Goal: Task Accomplishment & Management: Complete application form

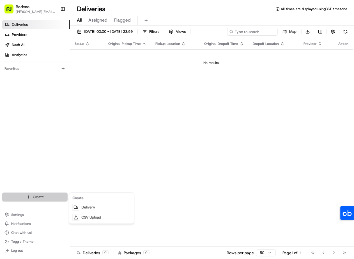
click at [43, 194] on html "Redeco [PERSON_NAME][EMAIL_ADDRESS][DOMAIN_NAME] Toggle Sidebar Deliveries Prov…" at bounding box center [177, 129] width 354 height 259
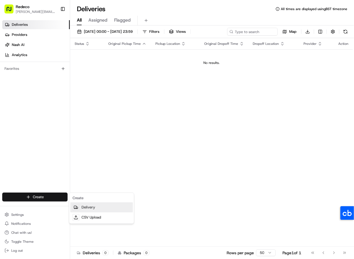
click at [80, 207] on link "Delivery" at bounding box center [101, 208] width 63 height 10
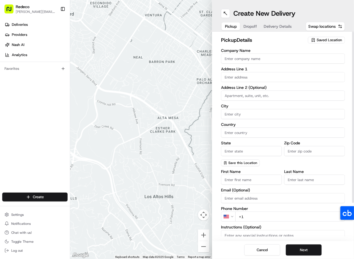
click at [250, 59] on input "Company Name" at bounding box center [283, 59] width 124 height 10
type input "[PERSON_NAME]"
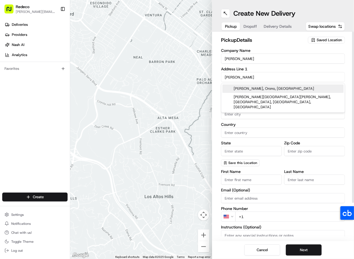
type input "[PERSON_NAME] row"
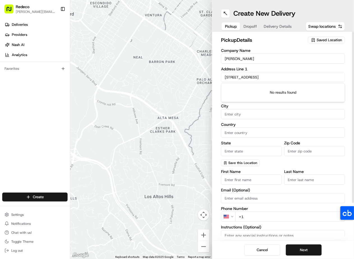
click at [271, 78] on input "[STREET_ADDRESS]" at bounding box center [283, 77] width 124 height 10
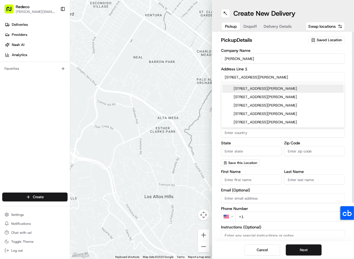
click at [279, 88] on div "[STREET_ADDRESS][PERSON_NAME]" at bounding box center [282, 88] width 121 height 8
type input "[STREET_ADDRESS][PERSON_NAME]"
type input "[GEOGRAPHIC_DATA]"
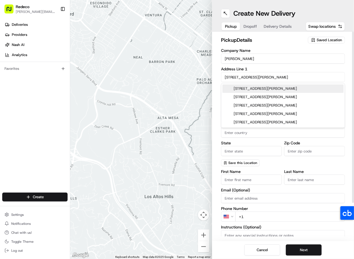
type input "SE1 3PT"
type input "[STREET_ADDRESS][PERSON_NAME]"
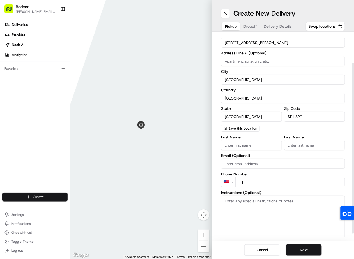
scroll to position [45, 0]
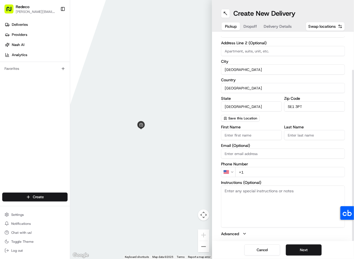
click at [227, 171] on html "Redeco [PERSON_NAME][EMAIL_ADDRESS][DOMAIN_NAME] Toggle Sidebar Deliveries Prov…" at bounding box center [177, 129] width 354 height 259
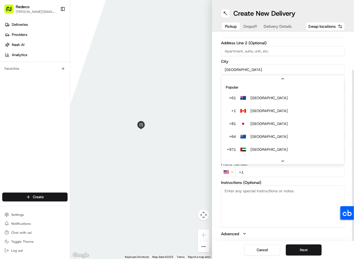
scroll to position [24, 0]
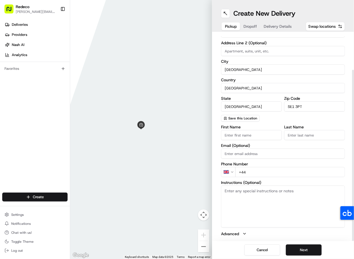
click at [259, 170] on input "+44" at bounding box center [290, 172] width 110 height 10
type input "[PHONE_NUMBER]"
click at [303, 249] on button "Next" at bounding box center [304, 250] width 36 height 11
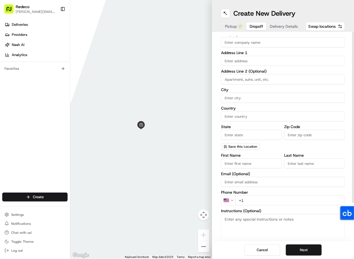
scroll to position [0, 0]
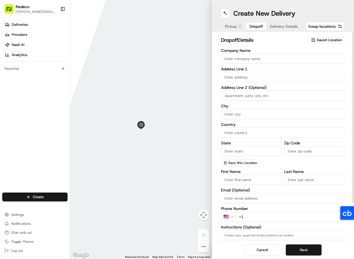
click at [245, 59] on input "Company Name" at bounding box center [283, 59] width 124 height 10
type input "Lisas"
type input "5 lill"
click at [261, 77] on input "text" at bounding box center [283, 77] width 124 height 10
type input "2"
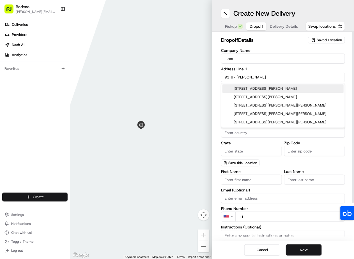
click at [278, 88] on div "[STREET_ADDRESS][PERSON_NAME]" at bounding box center [282, 88] width 121 height 8
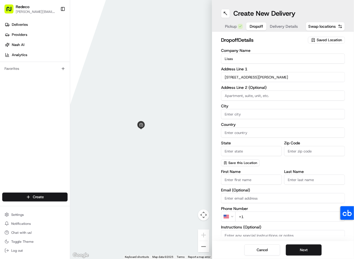
type input "[STREET_ADDRESS][PERSON_NAME]"
type input "[GEOGRAPHIC_DATA]"
type input "SW6 7SX"
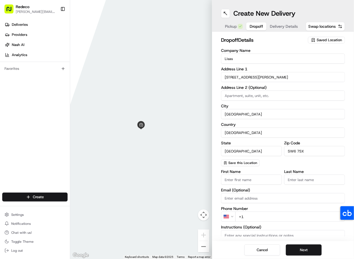
type input "[STREET_ADDRESS][PERSON_NAME]"
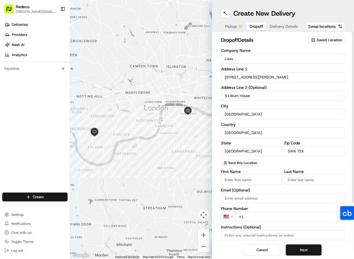
scroll to position [23, 0]
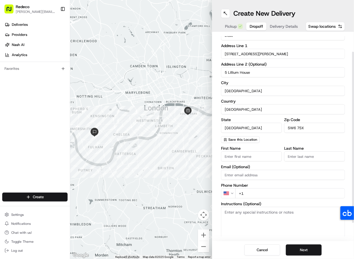
type input "5 Lillium House"
click at [231, 194] on html "Redeco [PERSON_NAME][EMAIL_ADDRESS][DOMAIN_NAME] Toggle Sidebar Deliveries Prov…" at bounding box center [177, 129] width 354 height 259
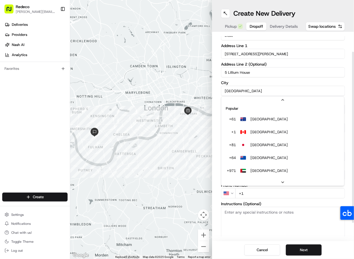
scroll to position [24, 0]
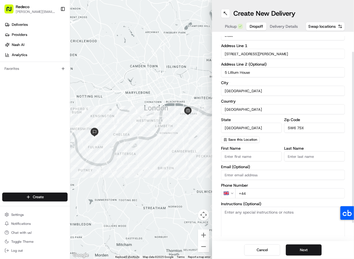
click at [267, 192] on input "+44" at bounding box center [290, 194] width 110 height 10
type input "[PHONE_NUMBER]"
click at [264, 186] on label "Phone Number" at bounding box center [283, 185] width 124 height 4
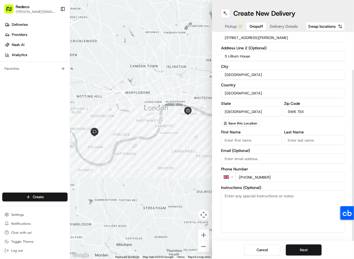
scroll to position [45, 0]
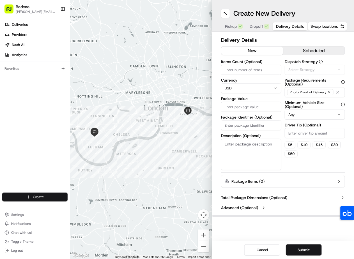
click at [279, 22] on button "Delivery Details" at bounding box center [290, 26] width 35 height 8
click at [247, 89] on html "Redeco [PERSON_NAME][EMAIL_ADDRESS][DOMAIN_NAME] Toggle Sidebar Deliveries Prov…" at bounding box center [177, 129] width 354 height 259
click at [303, 116] on html "Redeco [PERSON_NAME][EMAIL_ADDRESS][DOMAIN_NAME] Toggle Sidebar Deliveries Prov…" at bounding box center [177, 129] width 354 height 259
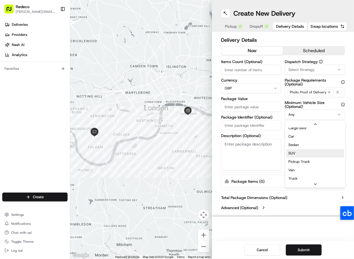
scroll to position [18, 0]
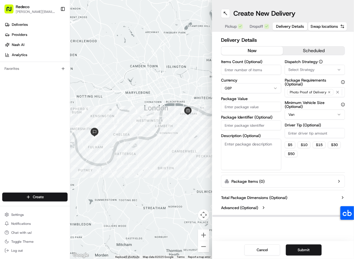
click at [301, 49] on button "scheduled" at bounding box center [314, 51] width 62 height 8
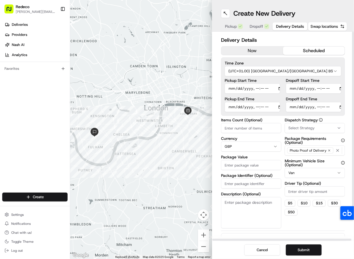
click at [272, 88] on input "Pickup Start Time" at bounding box center [253, 89] width 56 height 10
click at [273, 86] on input "Pickup Start Time" at bounding box center [253, 89] width 56 height 10
type input "[DATE]T10:51"
click at [334, 87] on input "Dropoff Start Time" at bounding box center [314, 89] width 56 height 10
type input "[DATE]T11:30"
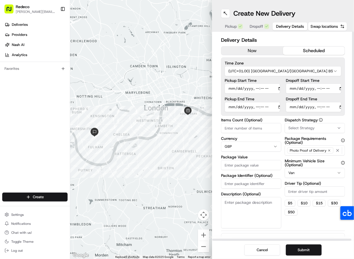
click at [343, 61] on div "Time Zone (UTC+01.00) [GEOGRAPHIC_DATA]/[GEOGRAPHIC_DATA] BST Pickup Start Time…" at bounding box center [283, 87] width 124 height 58
click at [274, 107] on input "Pickup End Time" at bounding box center [253, 107] width 56 height 10
type input "[DATE]T11:52"
click at [329, 104] on input "Dropoff End Time" at bounding box center [314, 107] width 56 height 10
click at [336, 105] on input "Dropoff End Time" at bounding box center [314, 107] width 56 height 10
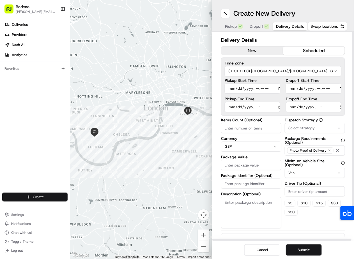
type input "[DATE]T12:52"
click at [343, 74] on div "Time Zone (UTC+01.00) [GEOGRAPHIC_DATA]/[GEOGRAPHIC_DATA] BST Pickup Start Time…" at bounding box center [283, 87] width 124 height 58
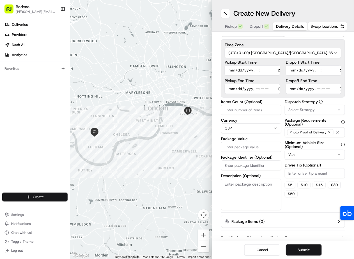
scroll to position [20, 0]
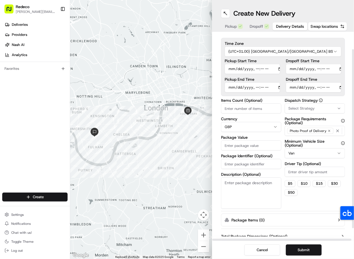
click at [256, 106] on input "Items Count (Optional)" at bounding box center [251, 109] width 60 height 10
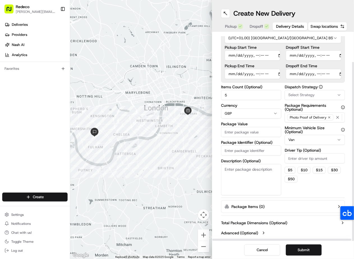
scroll to position [34, 0]
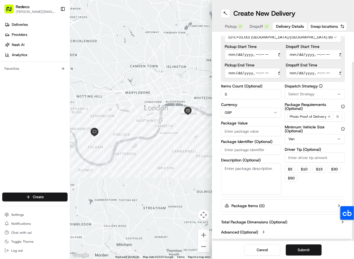
type input "5"
click at [271, 221] on label "Total Package Dimensions (Optional)" at bounding box center [254, 222] width 66 height 6
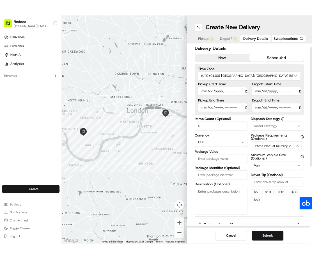
scroll to position [0, 0]
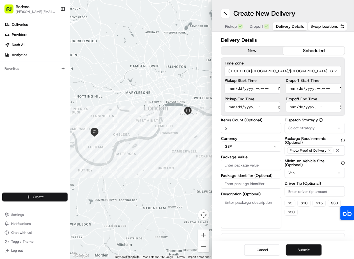
click at [297, 248] on button "Submit" at bounding box center [304, 250] width 36 height 11
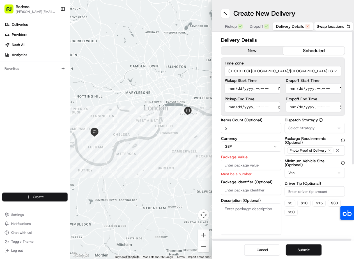
click at [246, 166] on input "Package Value" at bounding box center [251, 165] width 60 height 10
type input "5000"
click at [302, 250] on button "Submit" at bounding box center [304, 250] width 36 height 11
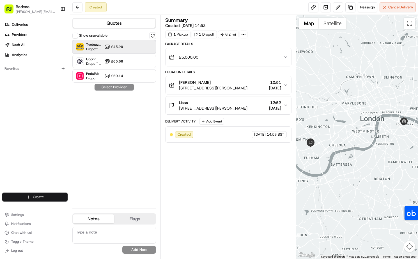
click at [126, 47] on div "Tradeaze ([GEOGRAPHIC_DATA]) Dropoff ETA 4 days £45.29" at bounding box center [114, 46] width 84 height 13
